Goal: Check status: Check status

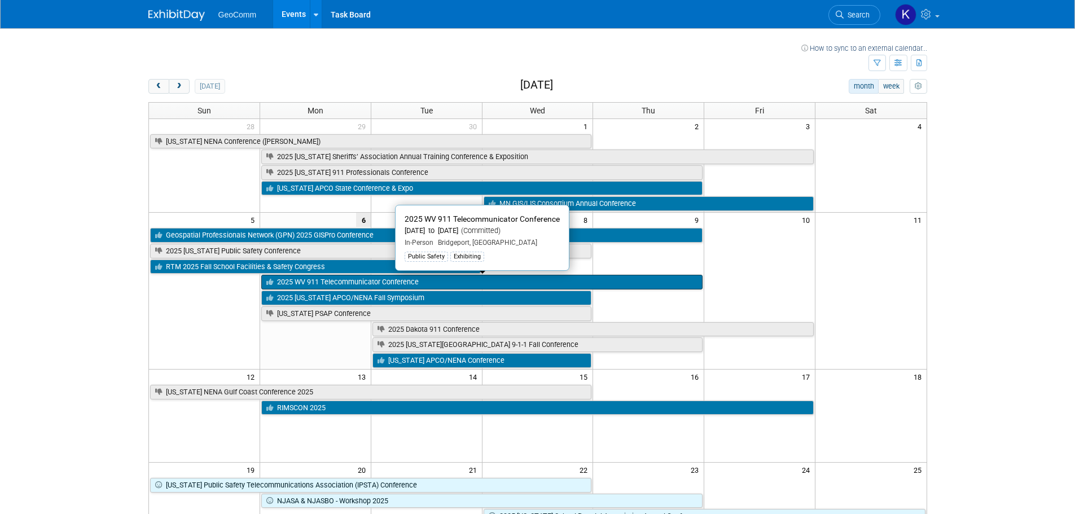
click at [285, 282] on link "2025 WV 911 Telecommunicator Conference" at bounding box center [481, 282] width 441 height 15
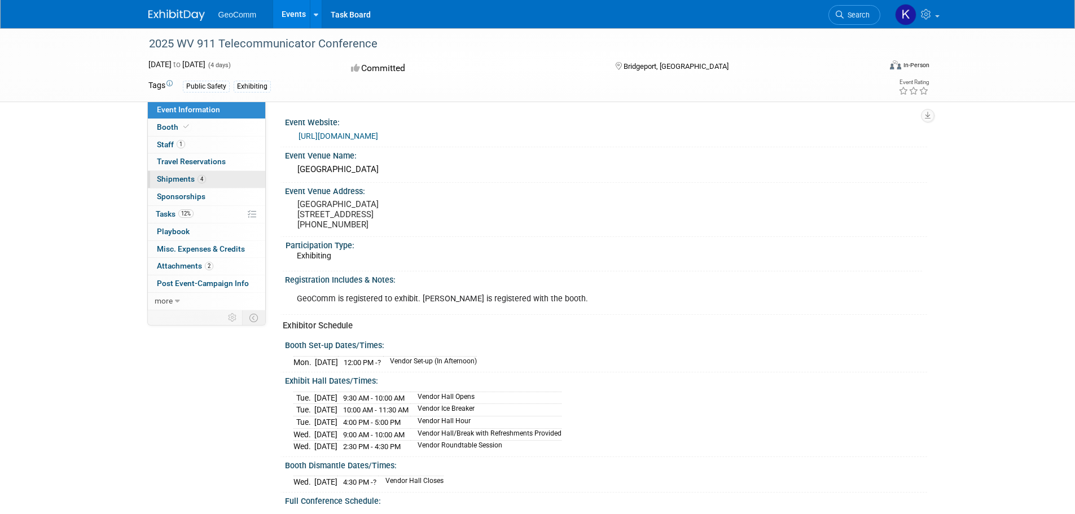
click at [189, 183] on link "4 Shipments 4" at bounding box center [206, 179] width 117 height 17
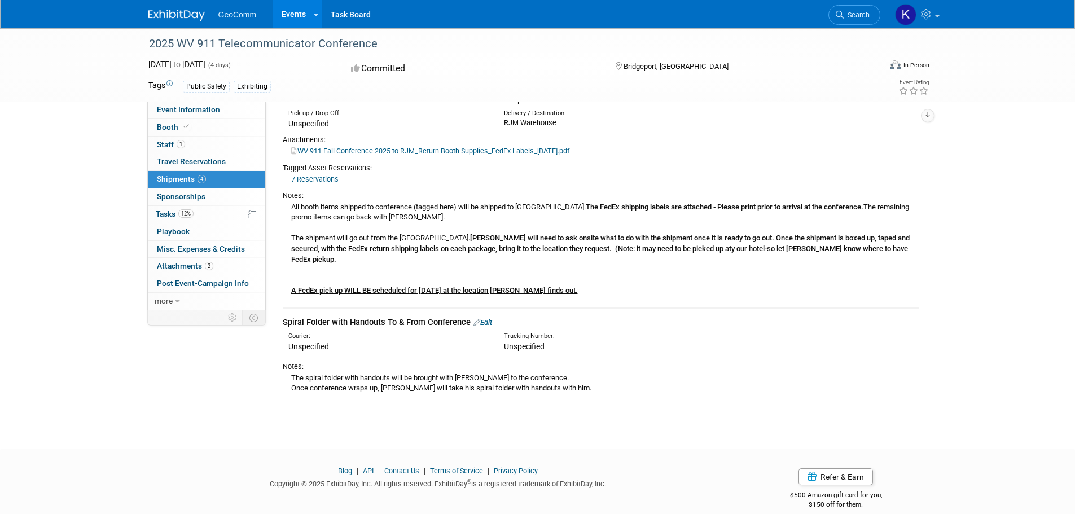
scroll to position [505, 0]
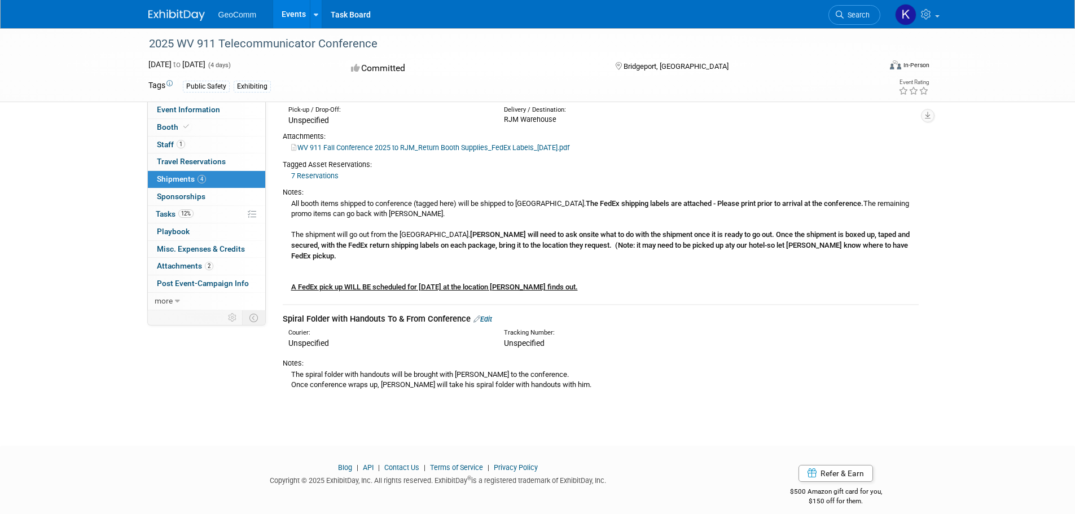
click at [362, 149] on link "WV 911 Fall Conference 2025 to RJM_Return Booth Supplies_FedEx Labels_10.4.25.p…" at bounding box center [430, 147] width 278 height 8
